Goal: Information Seeking & Learning: Stay updated

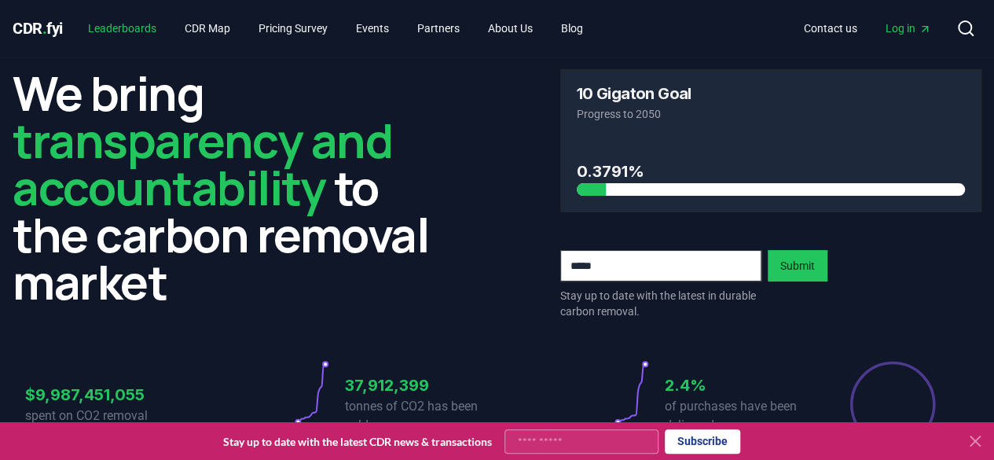
click at [126, 28] on link "Leaderboards" at bounding box center [122, 28] width 94 height 28
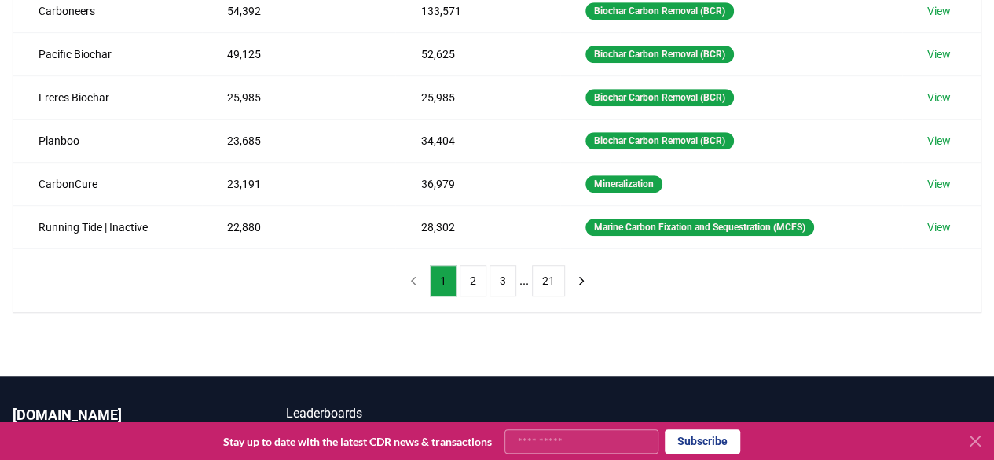
scroll to position [438, 0]
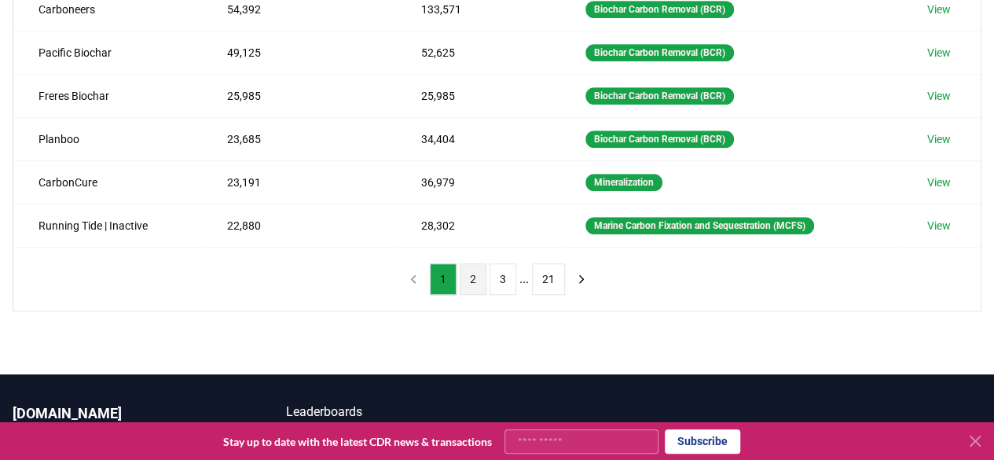
click at [468, 269] on button "2" at bounding box center [473, 278] width 27 height 31
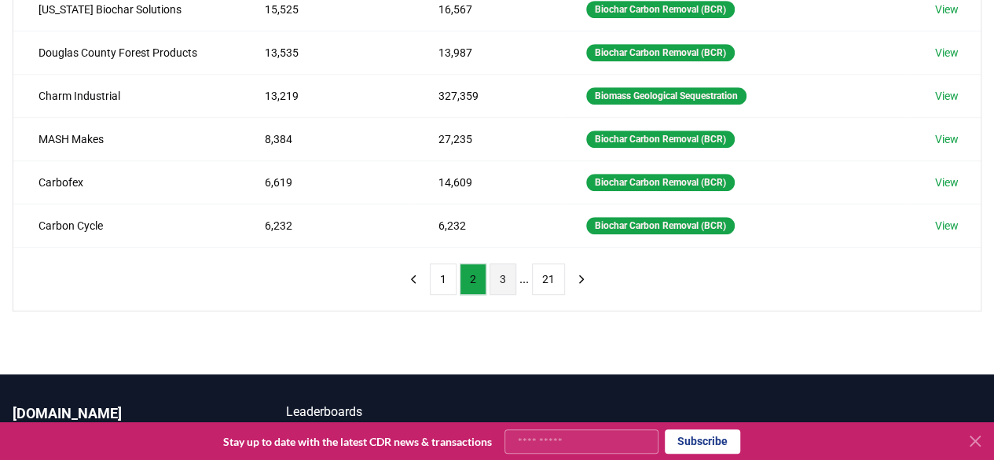
click at [493, 267] on button "3" at bounding box center [503, 278] width 27 height 31
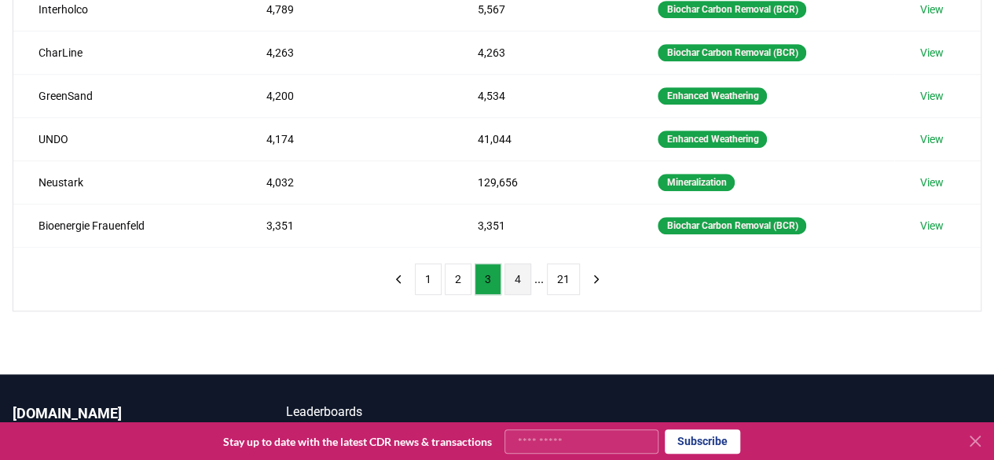
click at [512, 267] on button "4" at bounding box center [517, 278] width 27 height 31
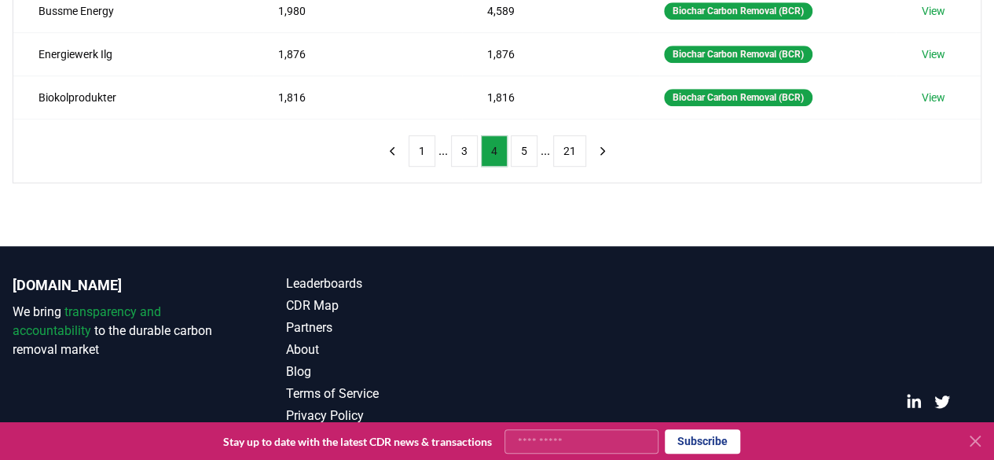
scroll to position [569, 0]
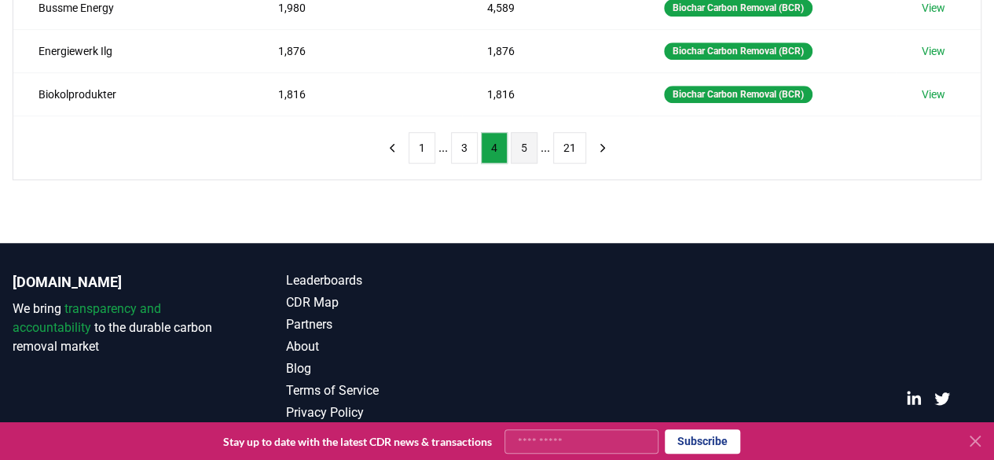
click at [522, 147] on button "5" at bounding box center [524, 147] width 27 height 31
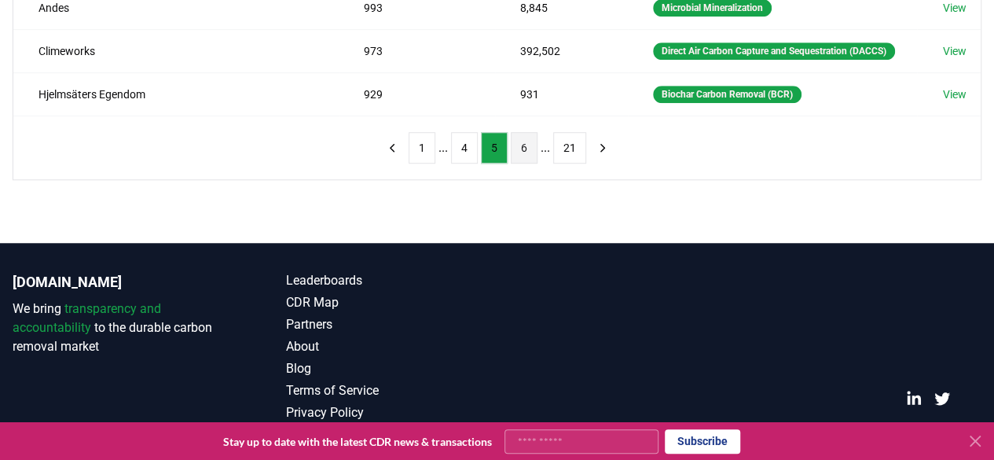
click at [526, 163] on button "6" at bounding box center [524, 147] width 27 height 31
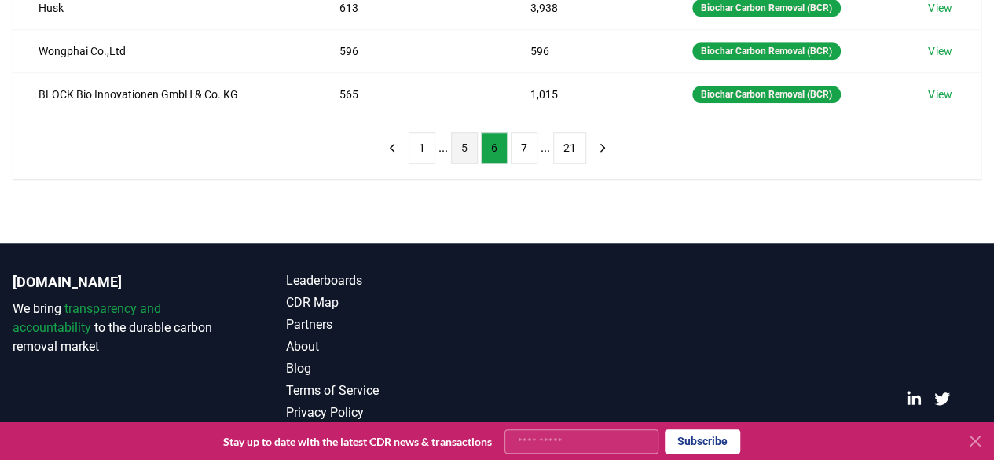
click at [471, 142] on button "5" at bounding box center [464, 147] width 27 height 31
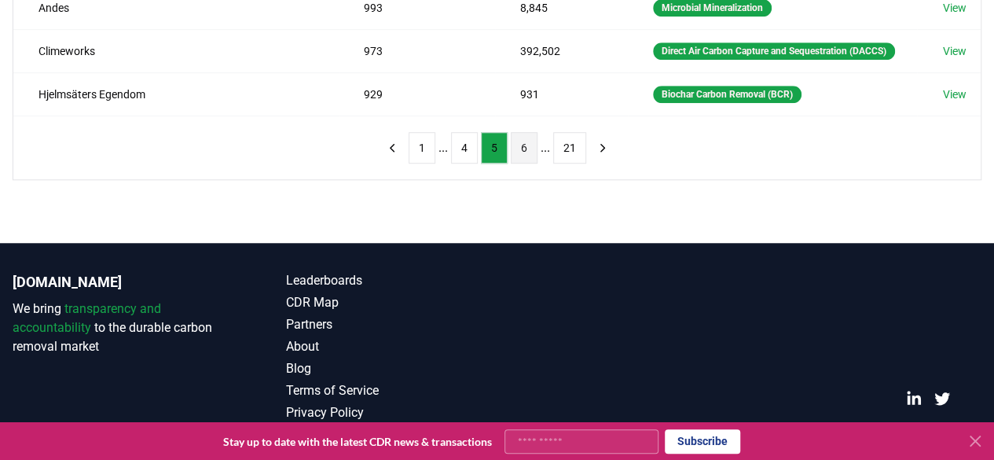
click at [523, 163] on button "6" at bounding box center [524, 147] width 27 height 31
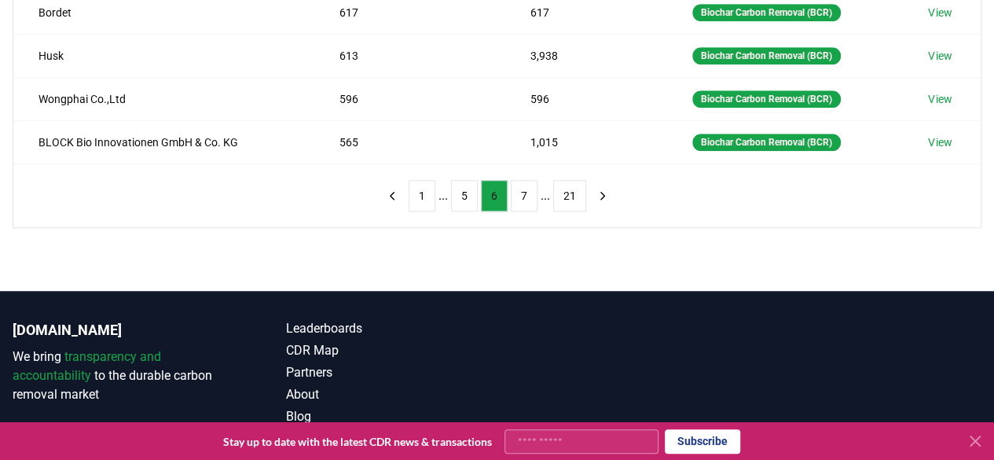
scroll to position [522, 0]
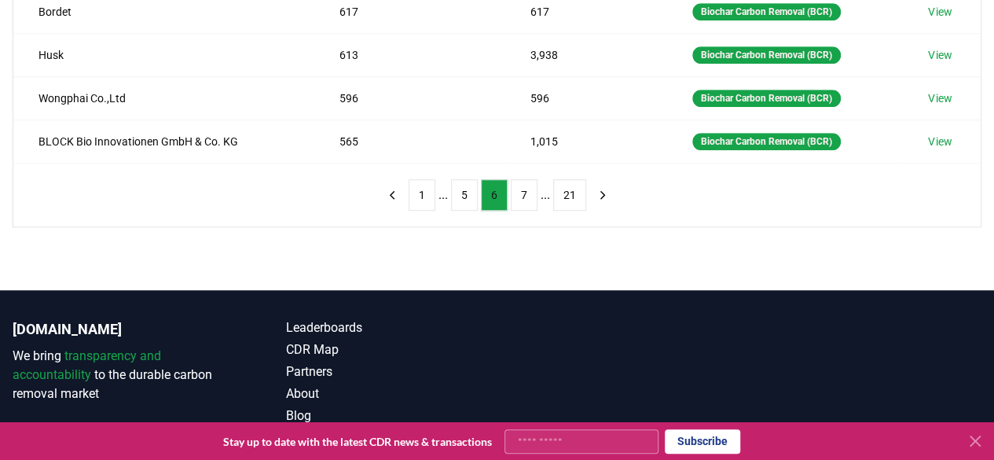
click at [523, 179] on button "7" at bounding box center [524, 194] width 27 height 31
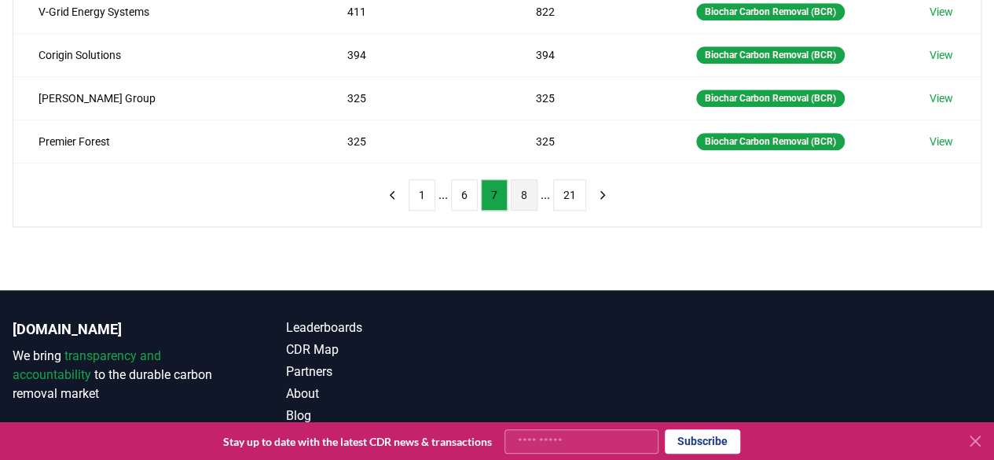
click at [523, 183] on button "8" at bounding box center [524, 194] width 27 height 31
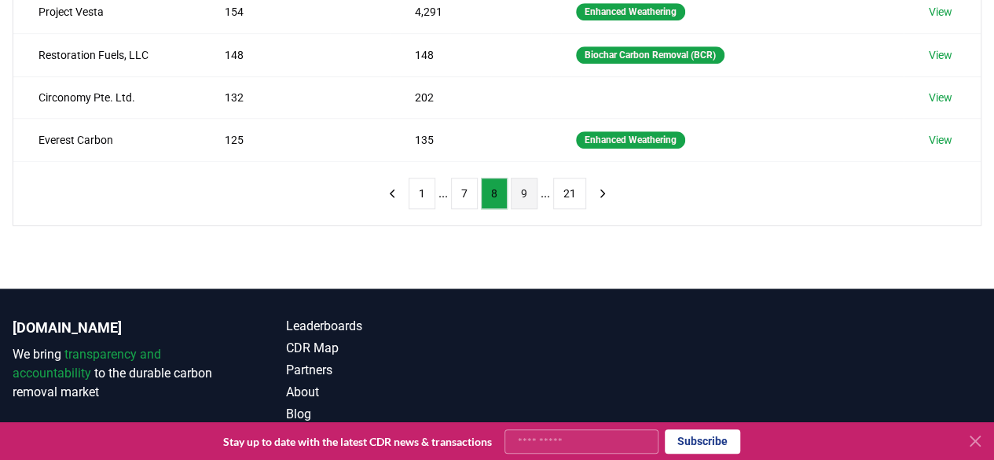
click at [522, 178] on button "9" at bounding box center [524, 193] width 27 height 31
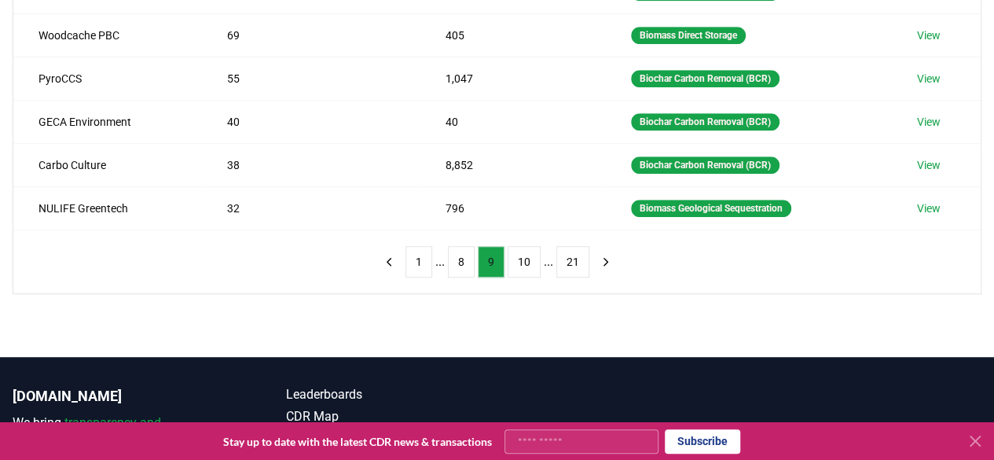
scroll to position [454, 0]
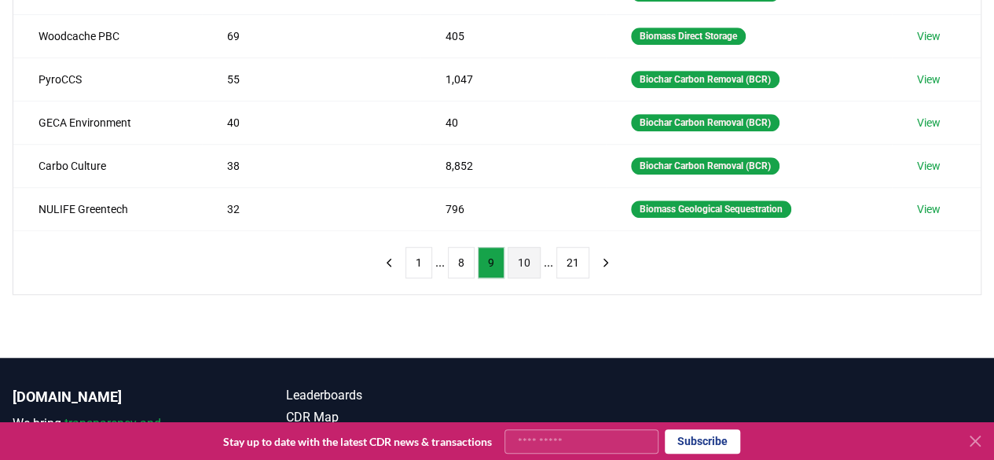
click at [516, 259] on button "10" at bounding box center [524, 262] width 33 height 31
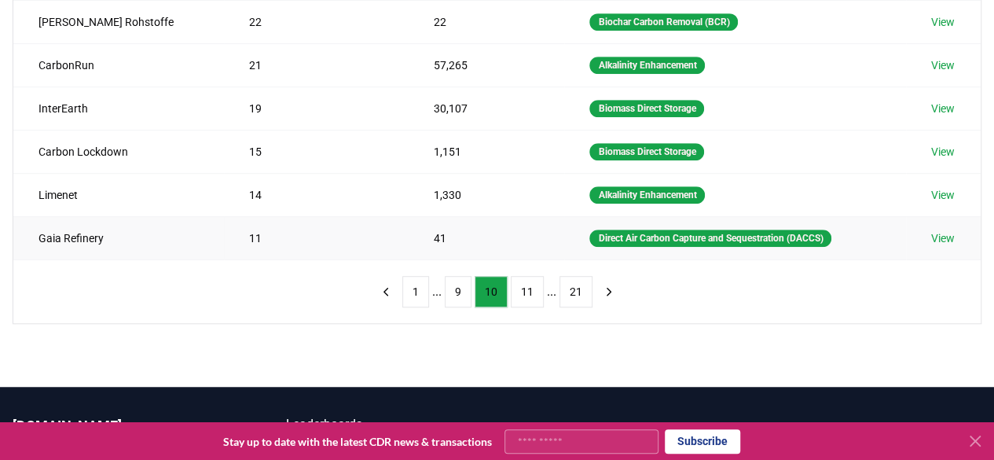
scroll to position [426, 0]
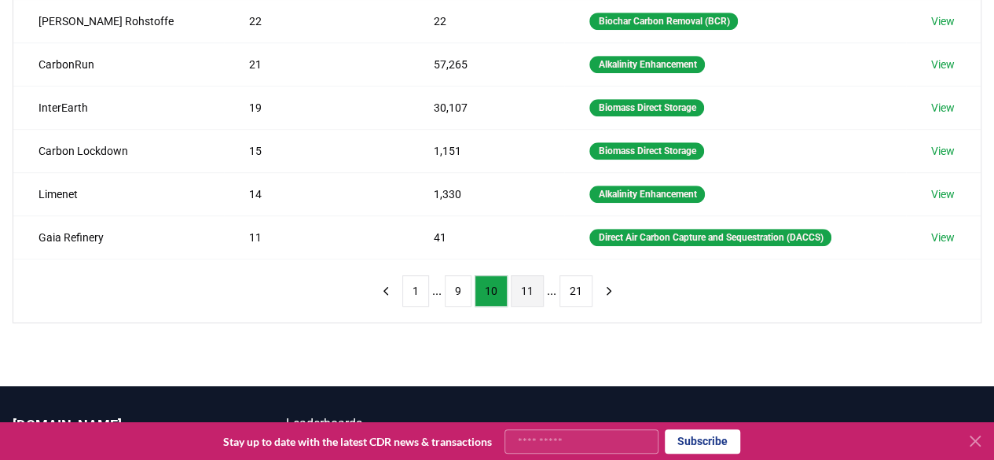
click at [522, 275] on button "11" at bounding box center [527, 290] width 33 height 31
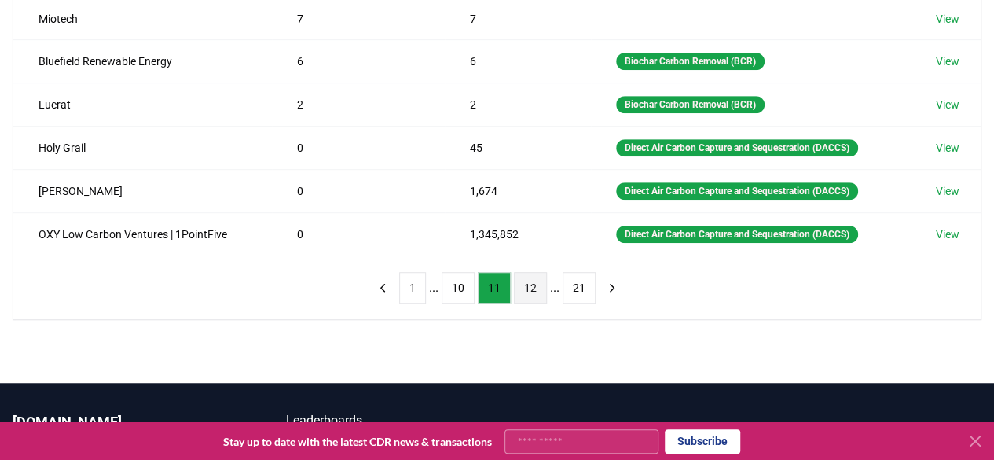
click at [526, 274] on button "12" at bounding box center [530, 287] width 33 height 31
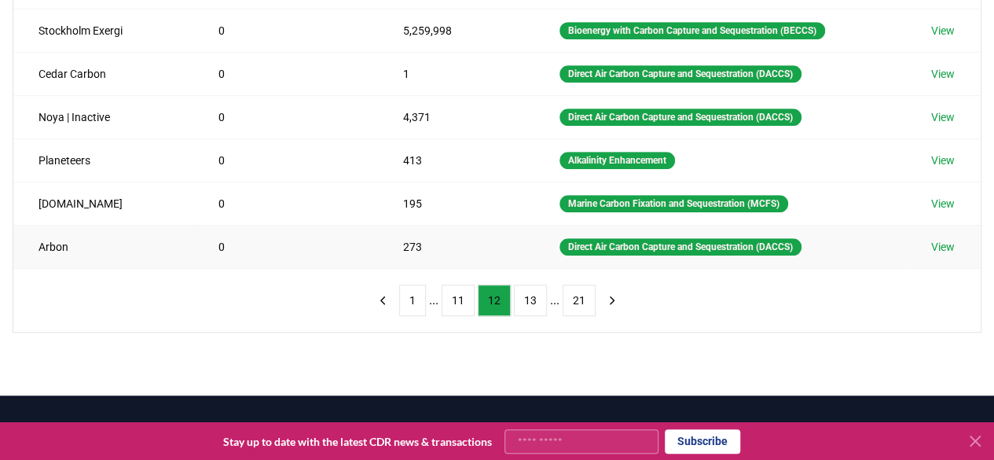
scroll to position [416, 0]
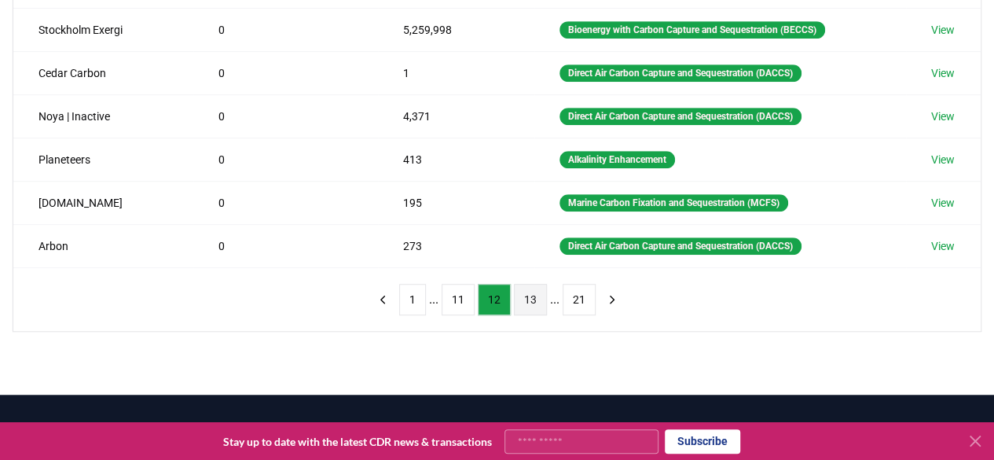
click at [526, 285] on button "13" at bounding box center [530, 299] width 33 height 31
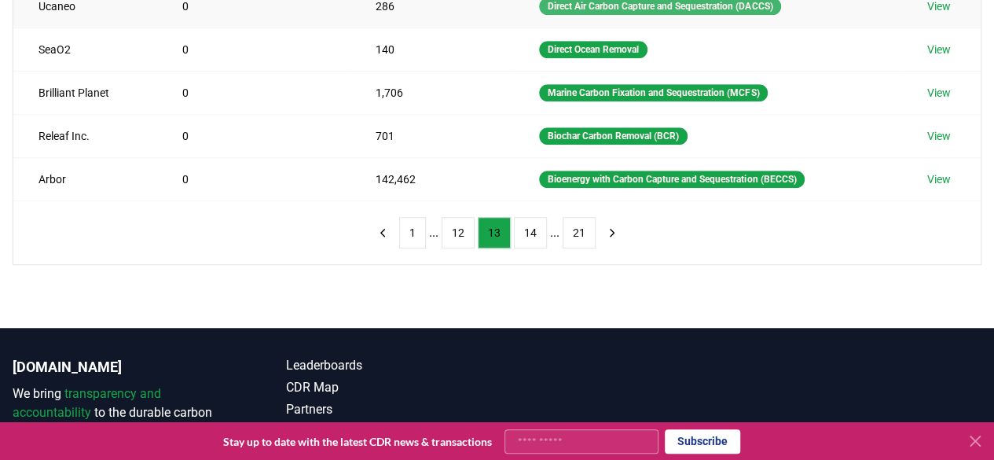
scroll to position [510, 0]
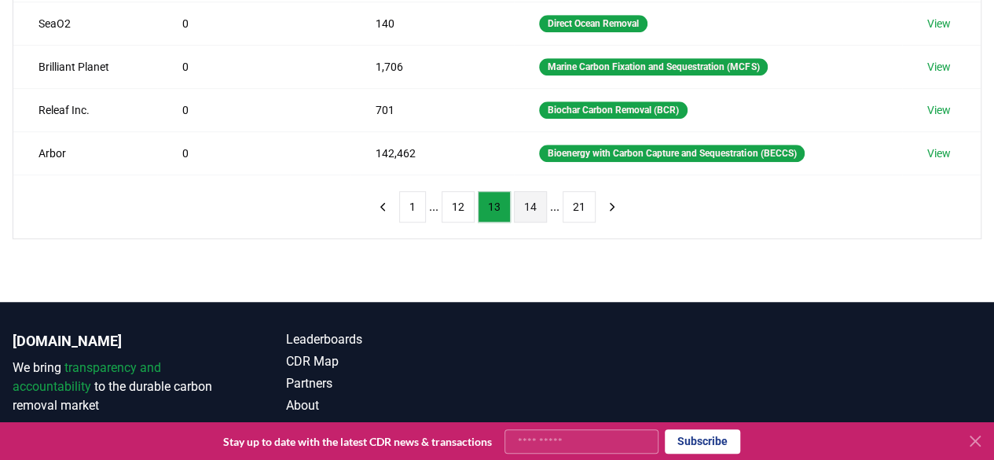
click at [523, 200] on button "14" at bounding box center [530, 206] width 33 height 31
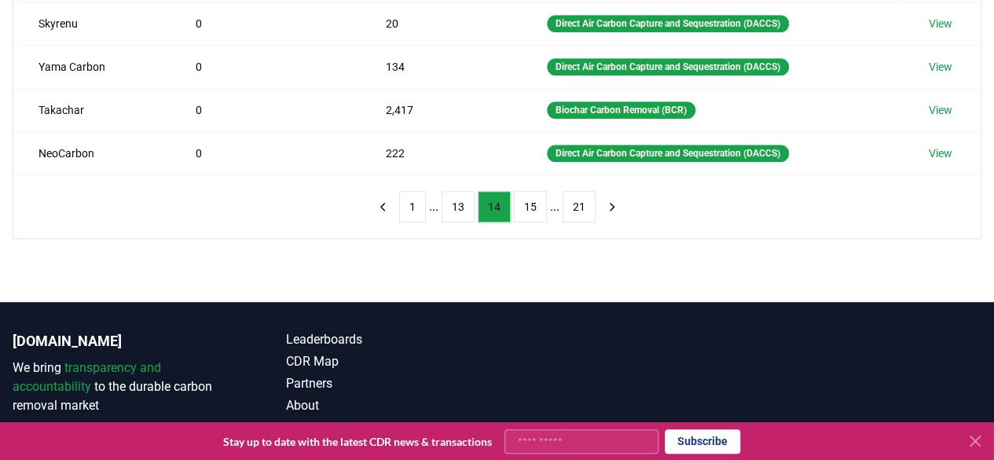
click at [523, 200] on button "15" at bounding box center [530, 206] width 33 height 31
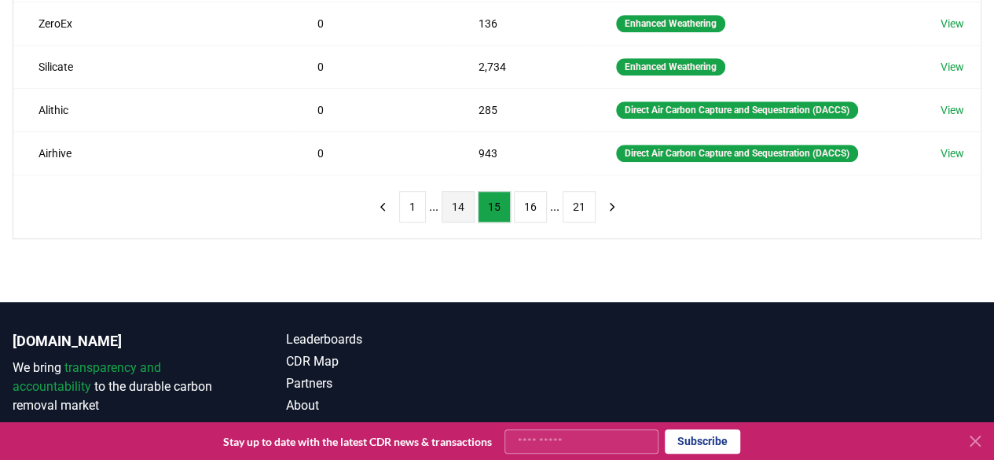
click at [523, 200] on button "16" at bounding box center [530, 206] width 33 height 31
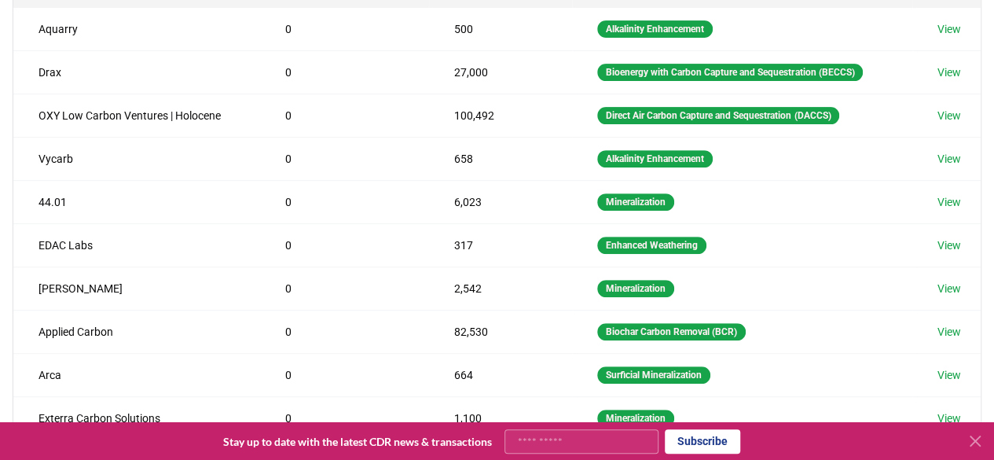
scroll to position [244, 0]
